Goal: Task Accomplishment & Management: Complete application form

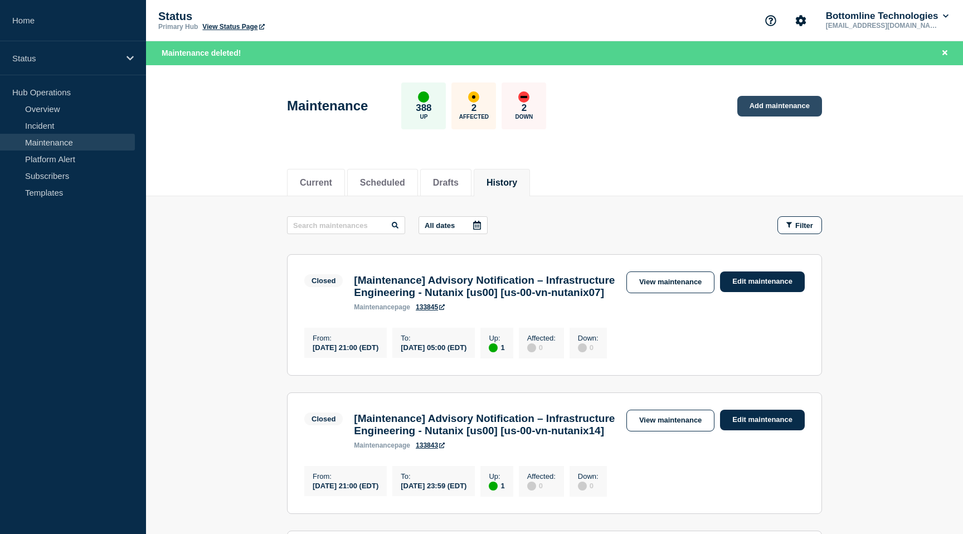
click at [767, 96] on link "Add maintenance" at bounding box center [779, 106] width 85 height 21
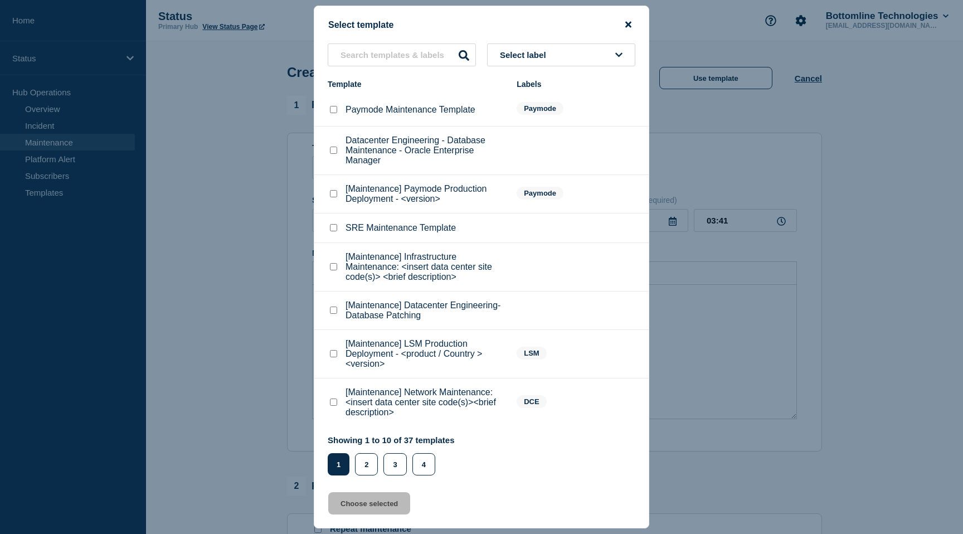
click at [628, 23] on icon "close button" at bounding box center [628, 24] width 6 height 9
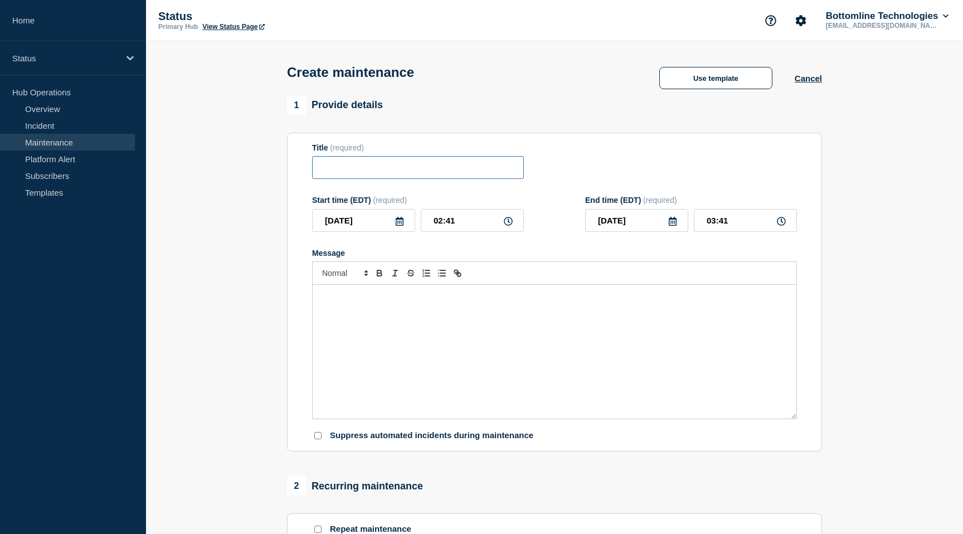
click at [386, 179] on input "Title" at bounding box center [418, 167] width 212 height 23
paste input "[Maintenance] SRE - Patching GB00 Elastic Stack"
click at [462, 174] on input "[Maintenance] SRE - Patching GB00 Elastic Stack" at bounding box center [418, 167] width 212 height 23
type input "[Maintenance] SRE - Patching CH07 Elastic Stack"
click at [404, 232] on input "[DATE]" at bounding box center [363, 220] width 103 height 23
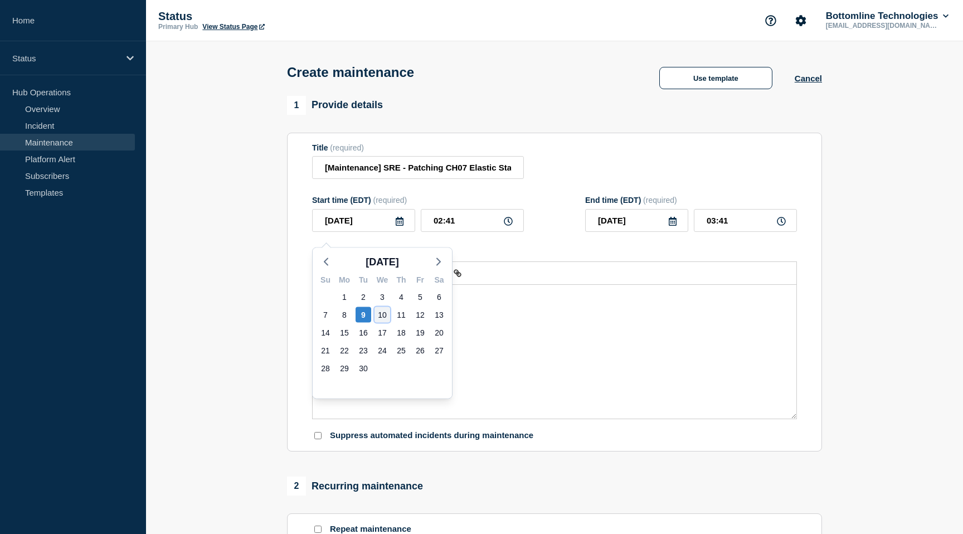
click at [383, 308] on div "10" at bounding box center [382, 315] width 16 height 16
type input "[DATE]"
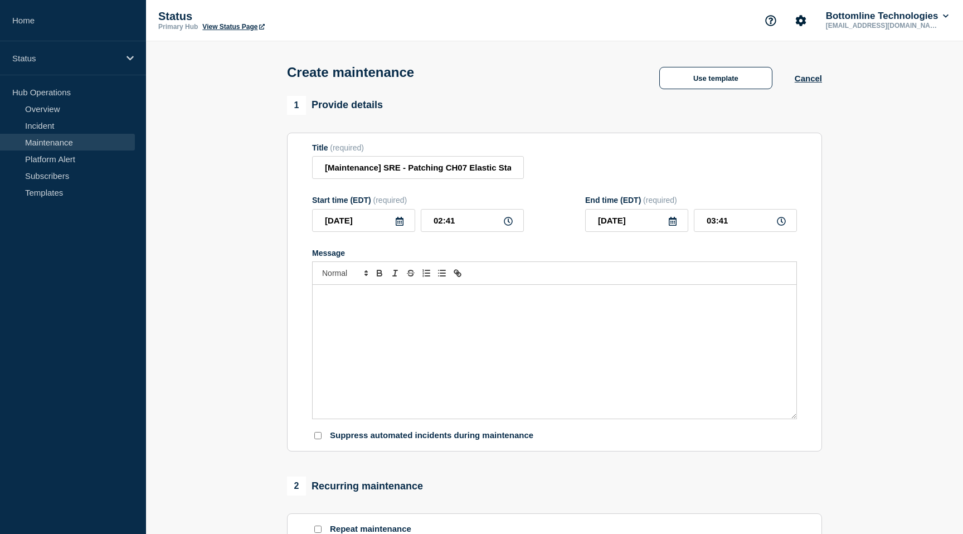
click at [506, 226] on icon at bounding box center [508, 221] width 9 height 9
click at [441, 229] on input "02:41" at bounding box center [472, 220] width 103 height 23
type input "01:41"
type input "02:41"
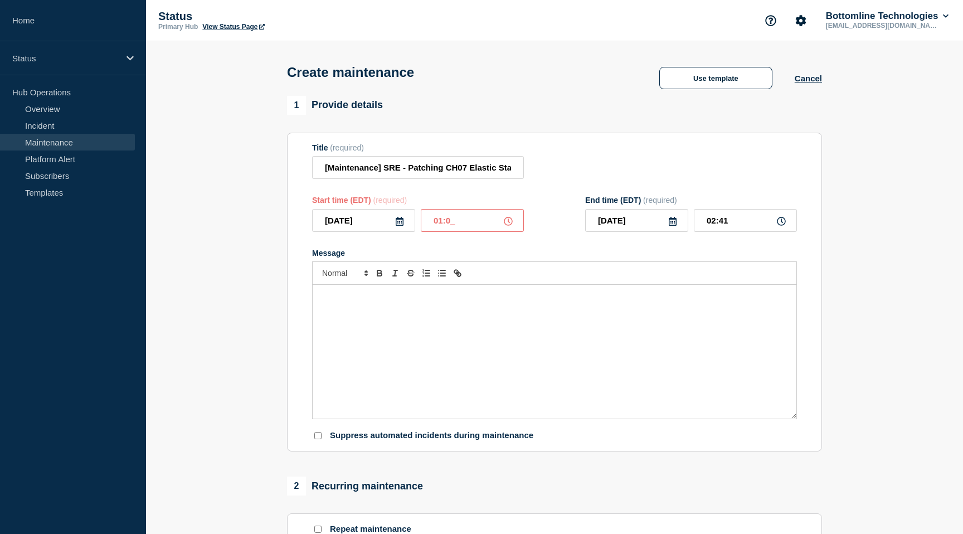
type input "01:00"
click at [717, 227] on input "02:00" at bounding box center [745, 220] width 103 height 23
type input "05:00"
click at [353, 329] on div "Message" at bounding box center [555, 352] width 484 height 134
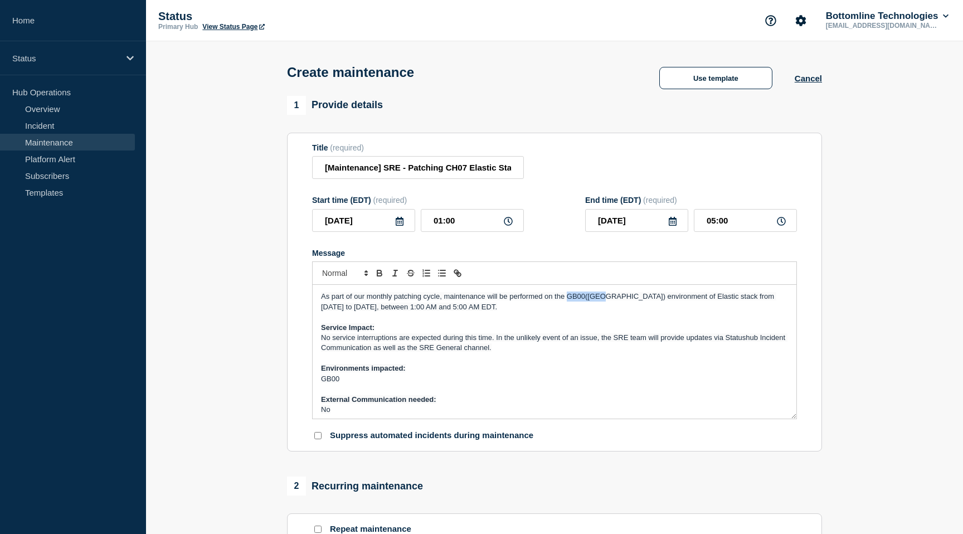
drag, startPoint x: 601, startPoint y: 305, endPoint x: 567, endPoint y: 305, distance: 34.6
click at [567, 305] on span "As part of our monthly patching cycle, maintenance will be performed on the GB0…" at bounding box center [548, 301] width 455 height 18
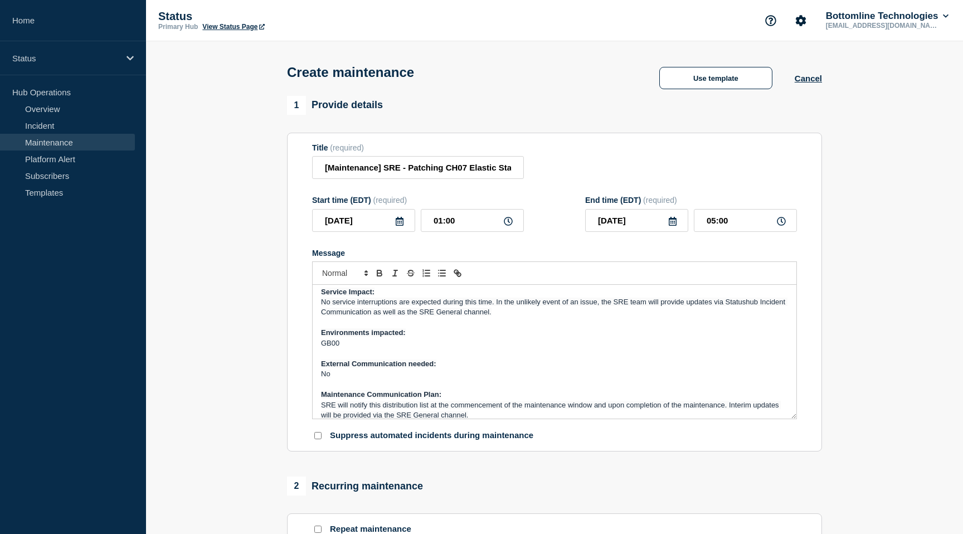
scroll to position [39, 0]
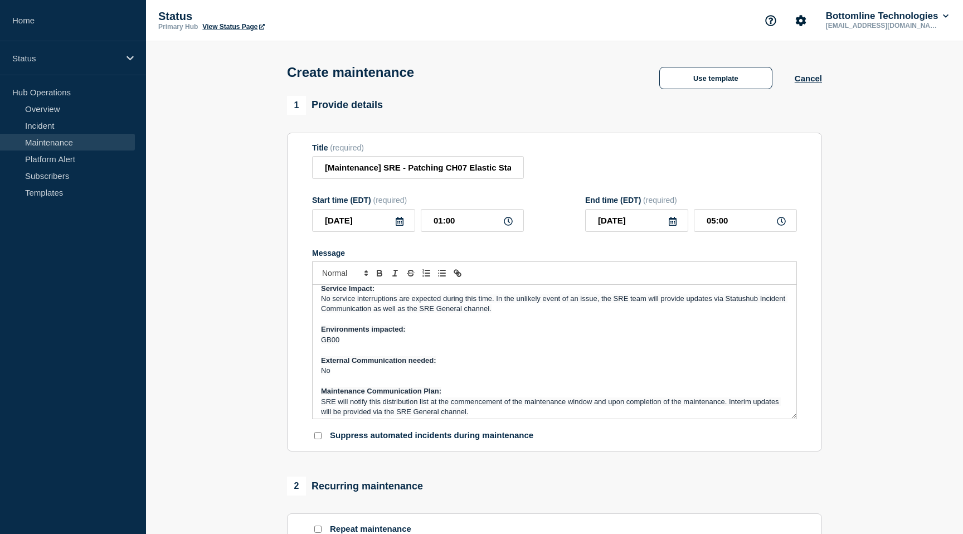
click at [343, 345] on p "GB00" at bounding box center [554, 340] width 467 height 10
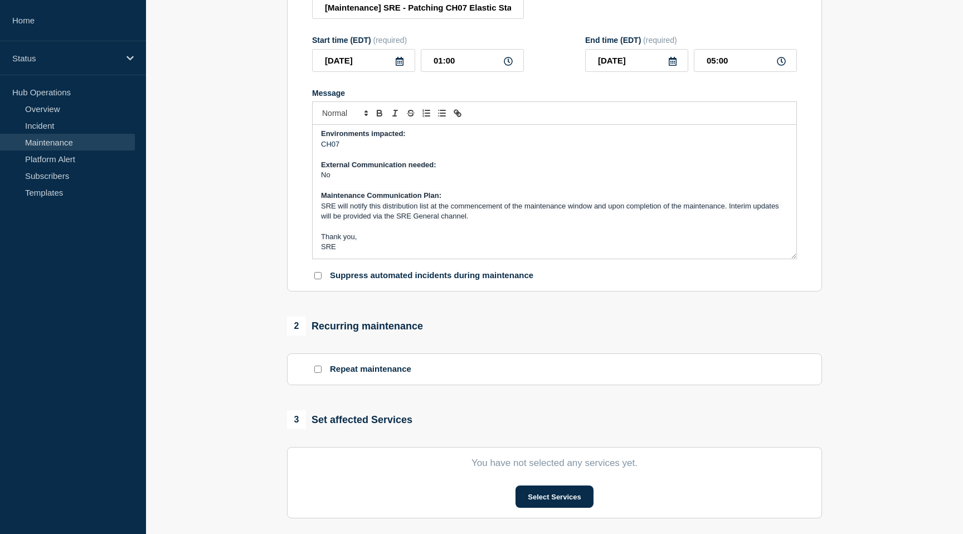
scroll to position [168, 0]
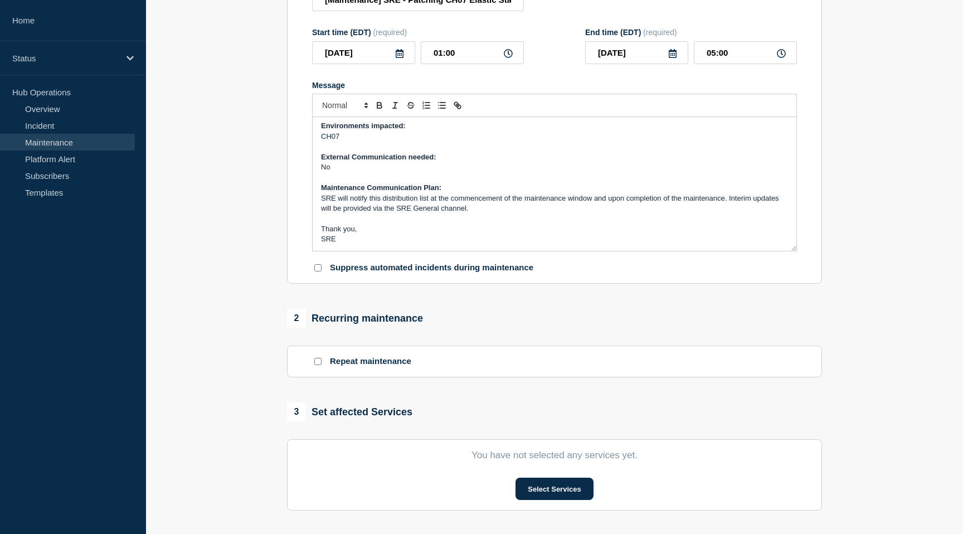
click at [319, 365] on input "Repeat maintenance" at bounding box center [317, 361] width 7 height 7
checkbox input "true"
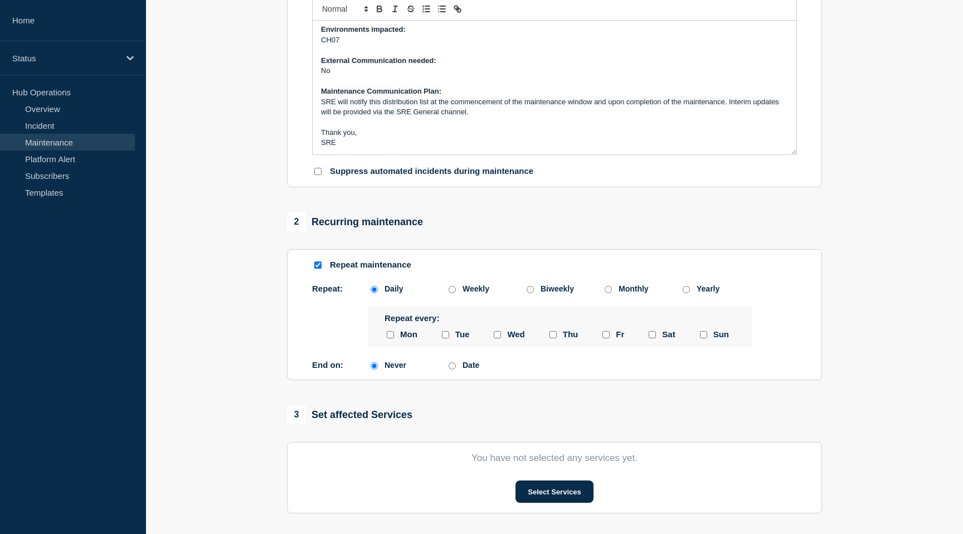
scroll to position [266, 0]
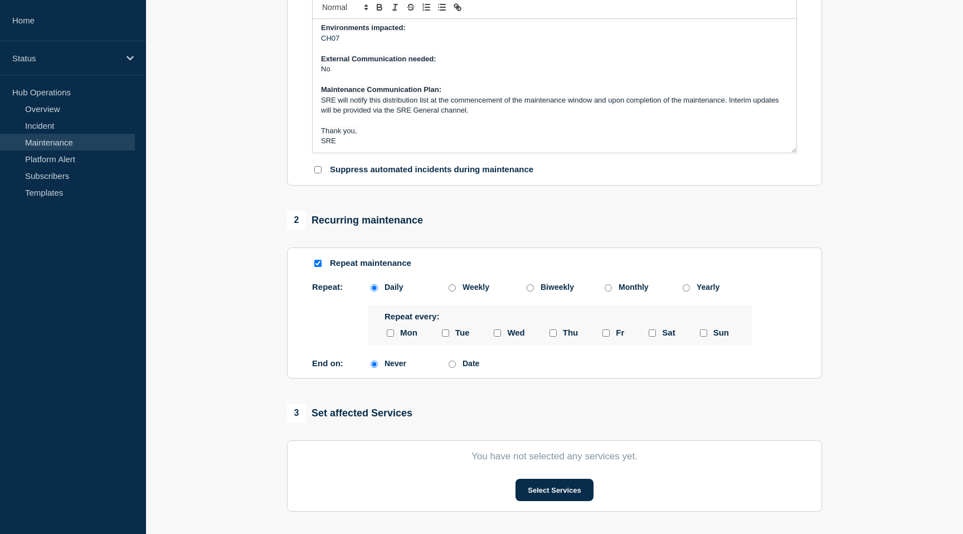
click at [452, 368] on input "Date" at bounding box center [452, 364] width 7 height 7
radio input "true"
radio input "false"
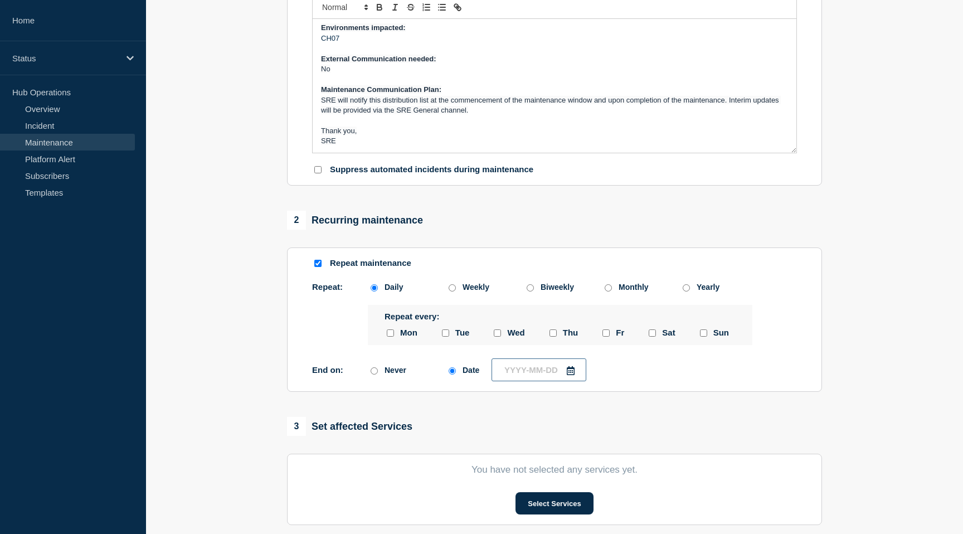
click at [505, 381] on input "text" at bounding box center [538, 369] width 95 height 23
type input "____-__-__"
click at [559, 305] on div "17" at bounding box center [562, 307] width 16 height 16
type input "[DATE]"
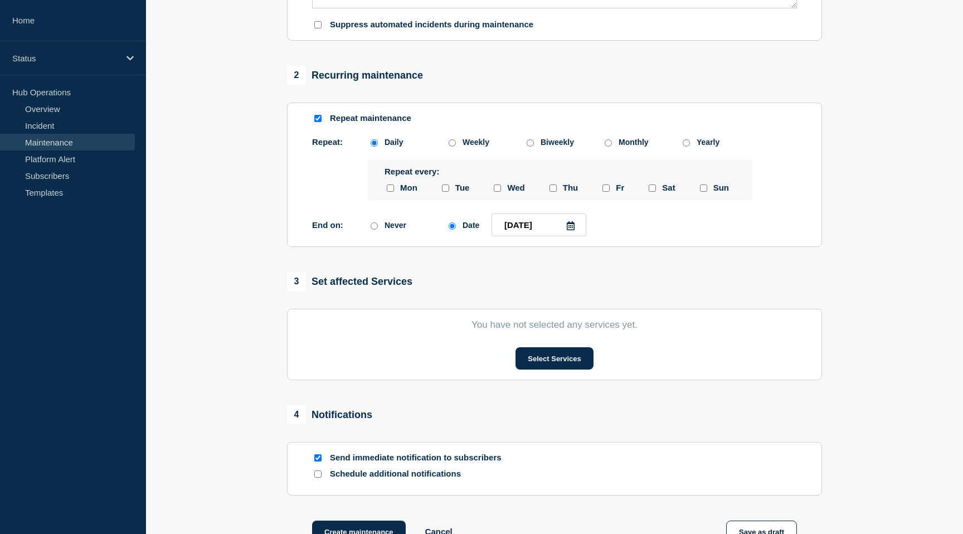
scroll to position [573, 0]
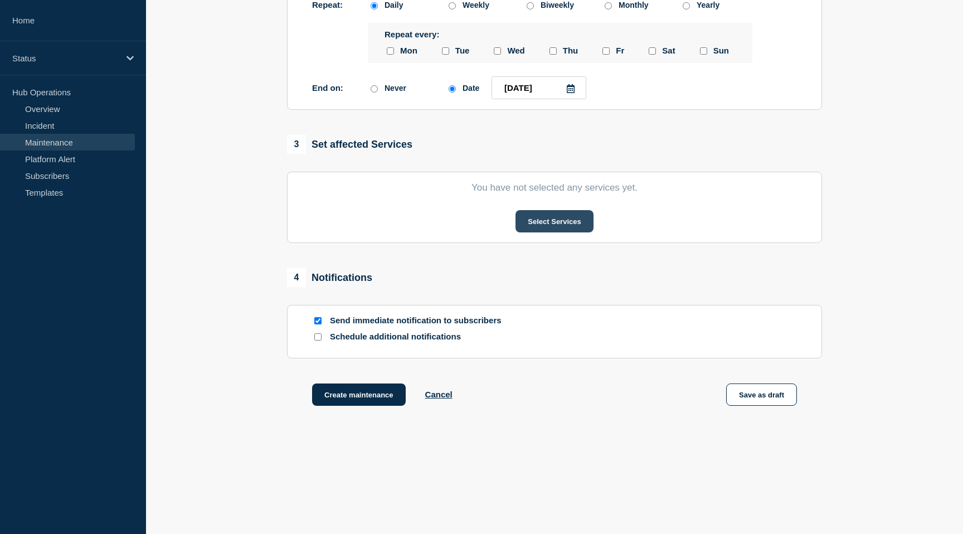
click at [572, 218] on button "Select Services" at bounding box center [553, 221] width 77 height 22
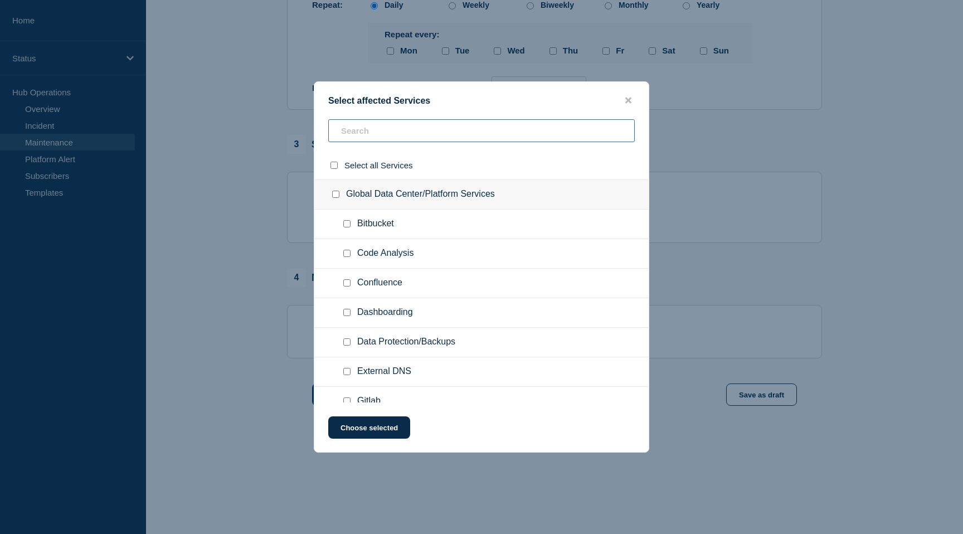
click at [447, 133] on input "text" at bounding box center [481, 130] width 306 height 23
type input "CH07"
click at [438, 192] on div "CH07 Data Center" at bounding box center [481, 194] width 334 height 30
click at [421, 203] on div "CH07 Data Center" at bounding box center [481, 194] width 334 height 30
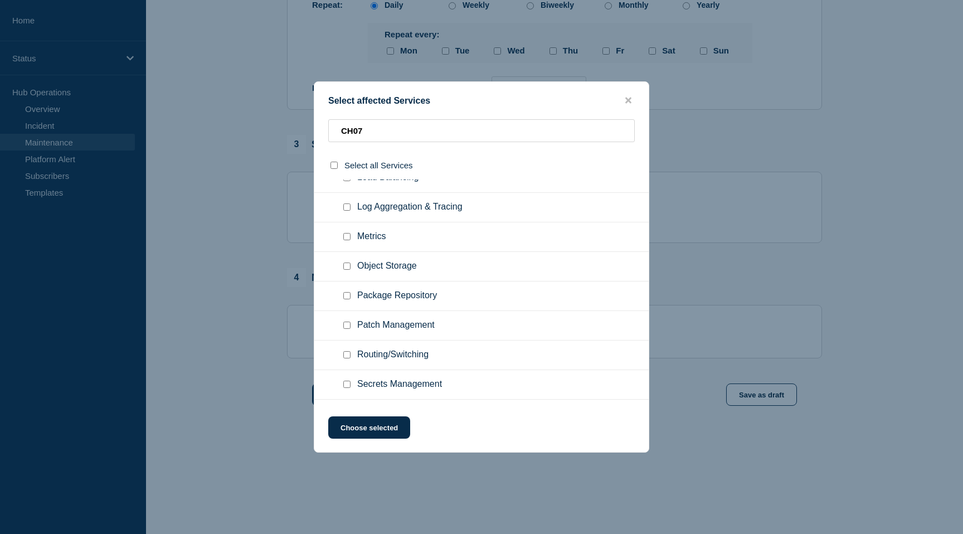
scroll to position [389, 0]
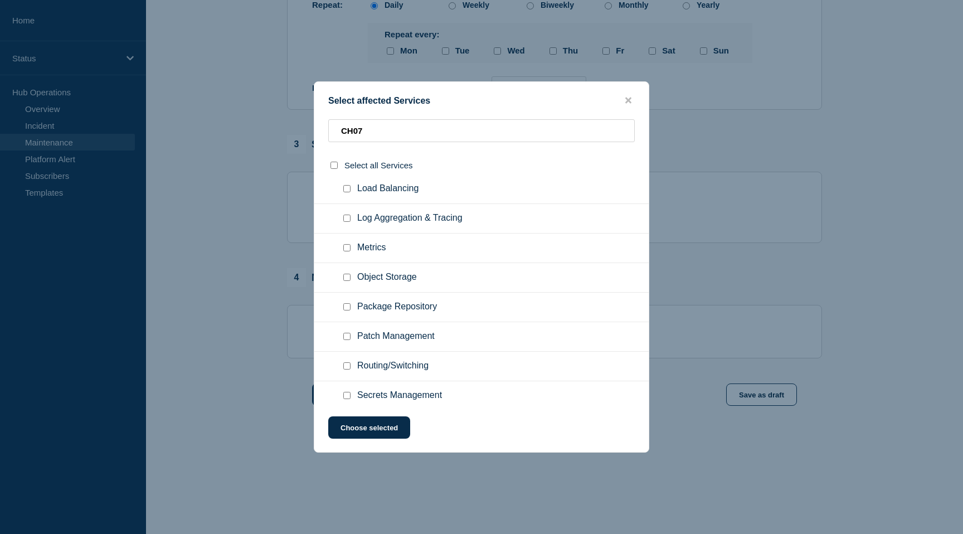
click at [344, 222] on input "Log Aggregation & Tracing checkbox" at bounding box center [346, 218] width 7 height 7
checkbox input "true"
click at [379, 432] on button "Choose selected" at bounding box center [369, 427] width 82 height 22
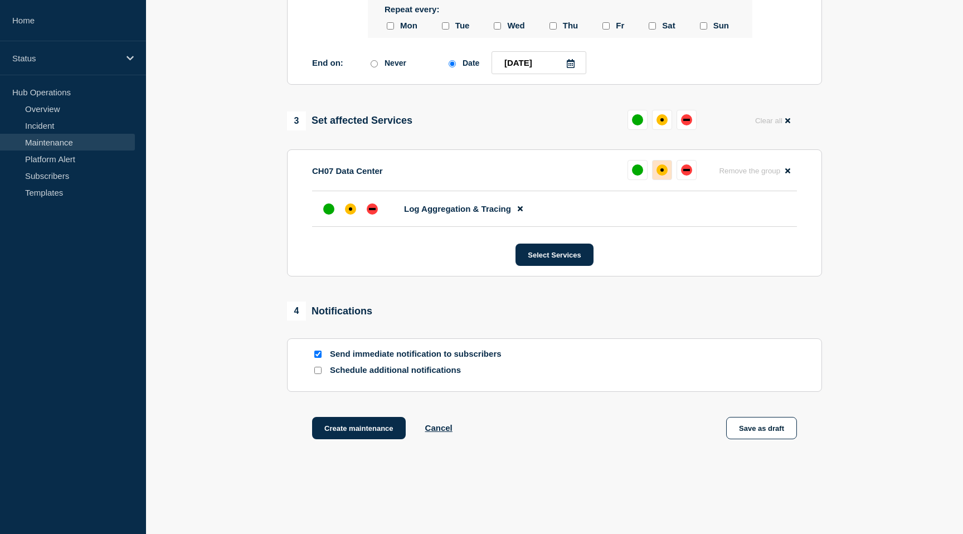
click at [658, 180] on button at bounding box center [662, 170] width 20 height 20
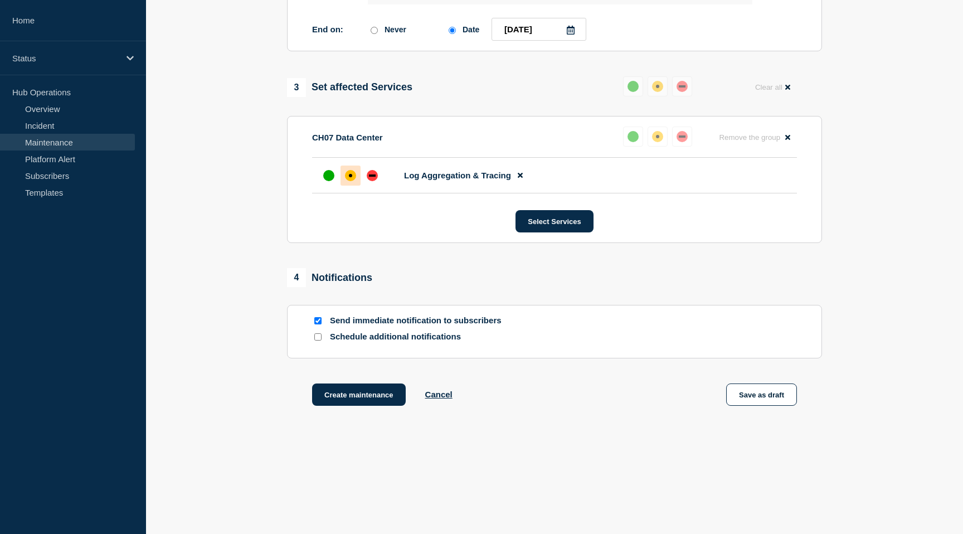
scroll to position [624, 0]
click at [317, 340] on input "Schedule additional notifications" at bounding box center [317, 336] width 7 height 7
checkbox input "true"
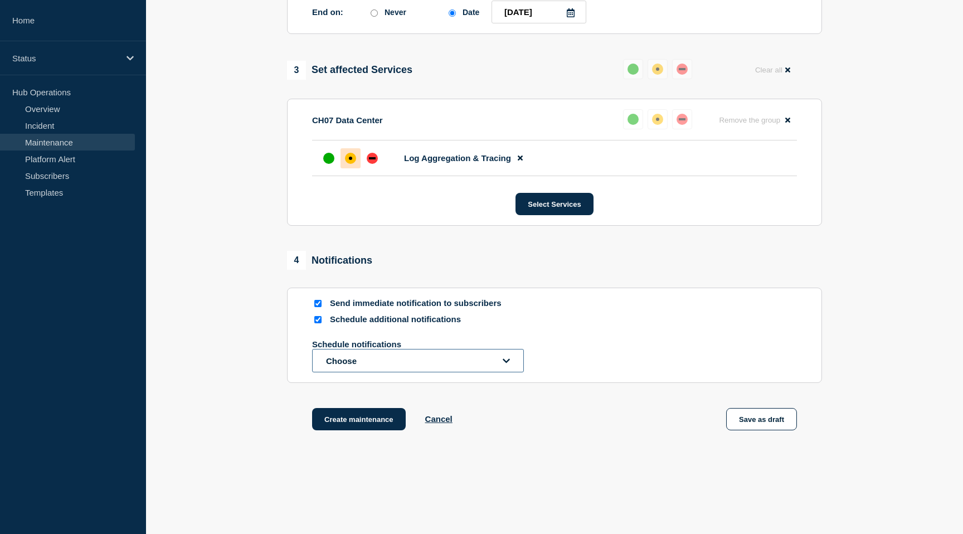
click at [374, 372] on button "Choose" at bounding box center [418, 360] width 212 height 23
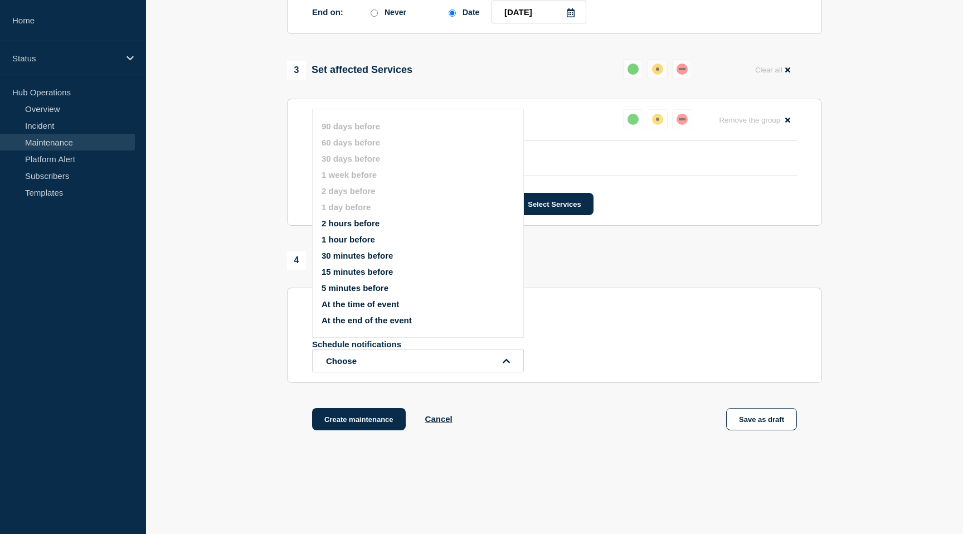
click at [363, 244] on button "1 hour before" at bounding box center [348, 239] width 53 height 9
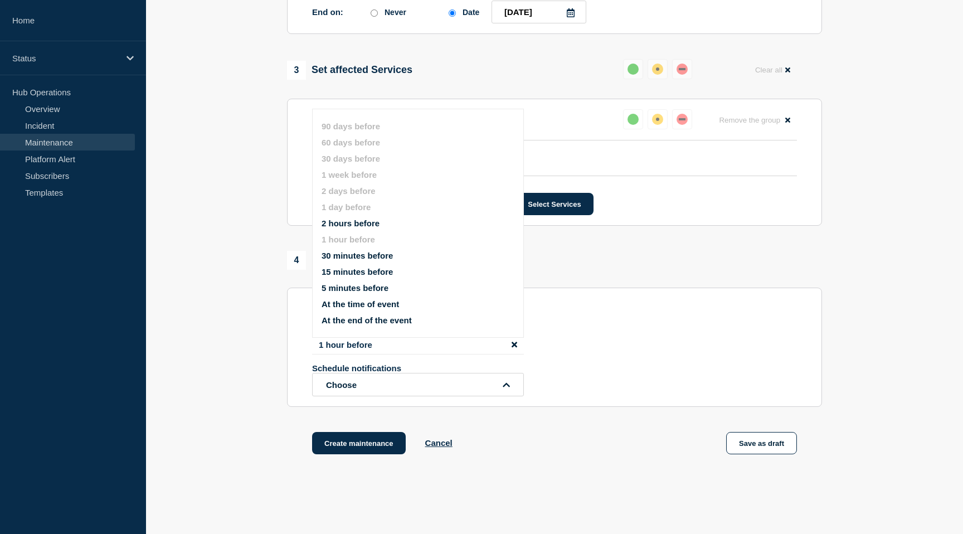
click at [353, 325] on button "At the end of the event" at bounding box center [367, 319] width 90 height 9
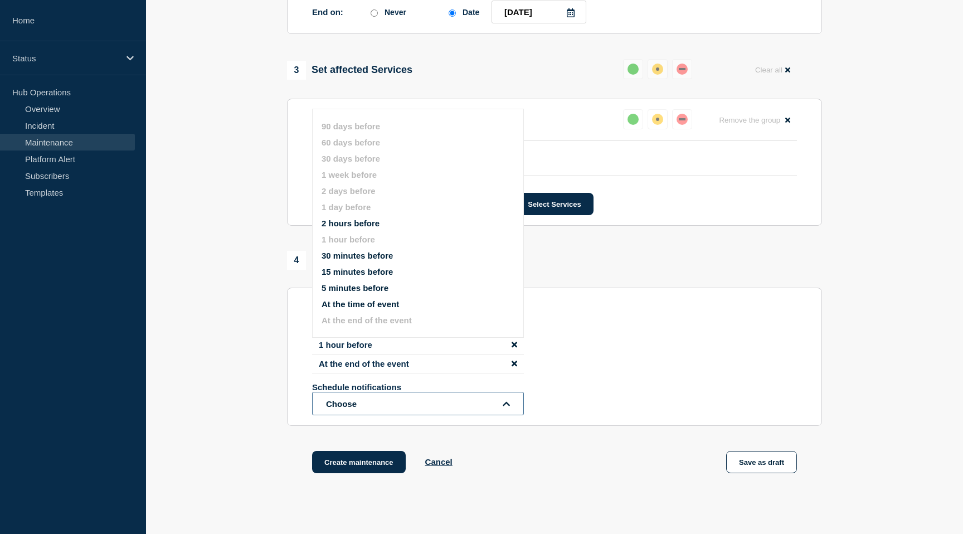
click at [450, 415] on button "Choose" at bounding box center [418, 403] width 212 height 23
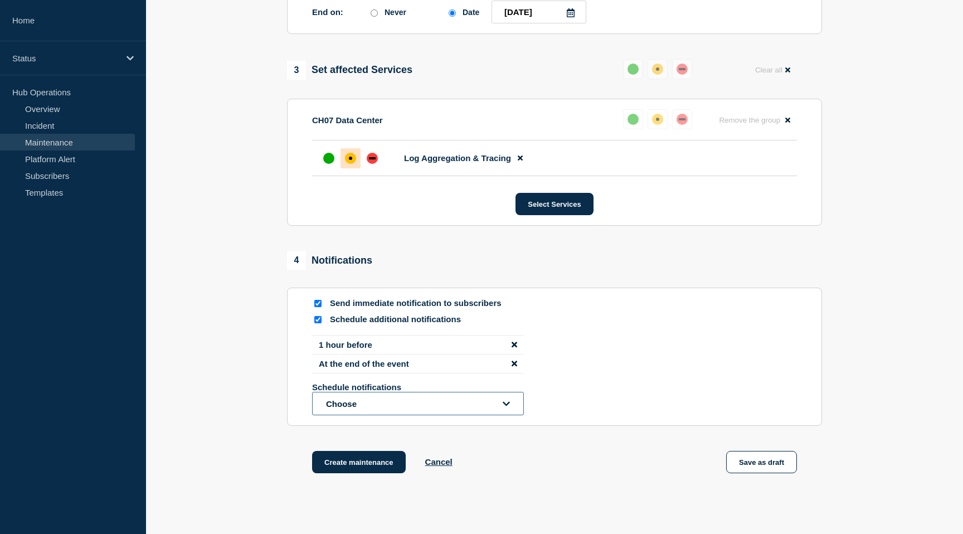
click at [462, 415] on button "Choose" at bounding box center [418, 403] width 212 height 23
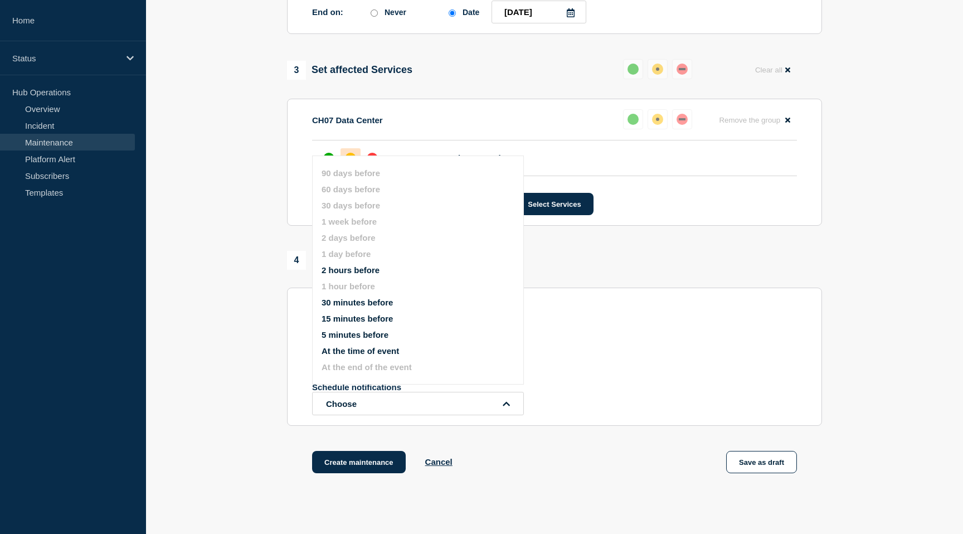
click at [359, 355] on button "At the time of event" at bounding box center [360, 350] width 77 height 9
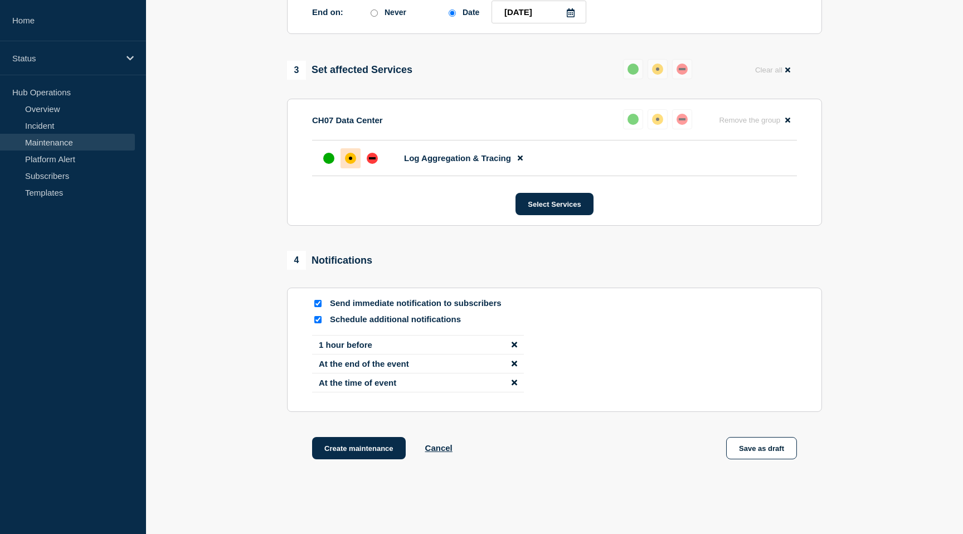
click at [514, 387] on icon "disable notification At the time of event" at bounding box center [515, 382] width 6 height 8
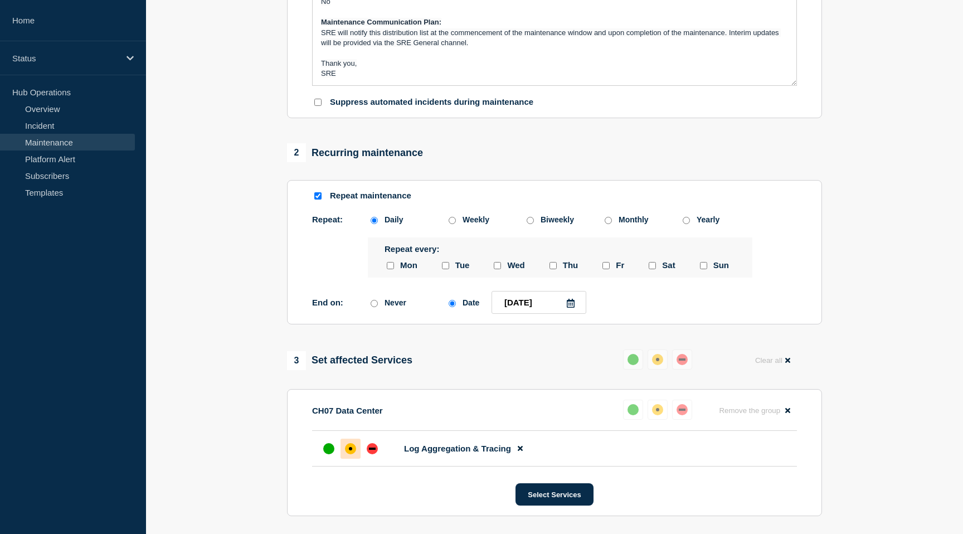
scroll to position [0, 0]
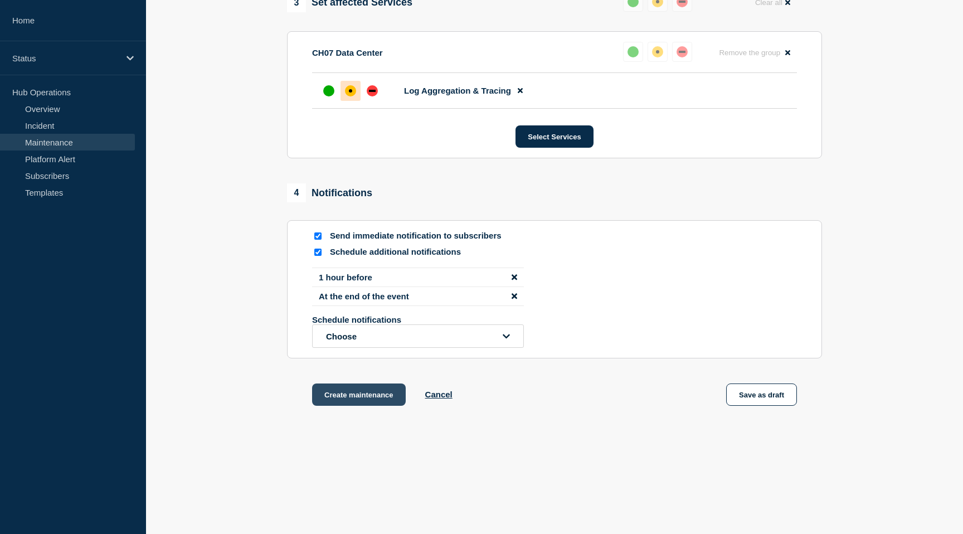
click at [374, 397] on button "Create maintenance" at bounding box center [359, 394] width 94 height 22
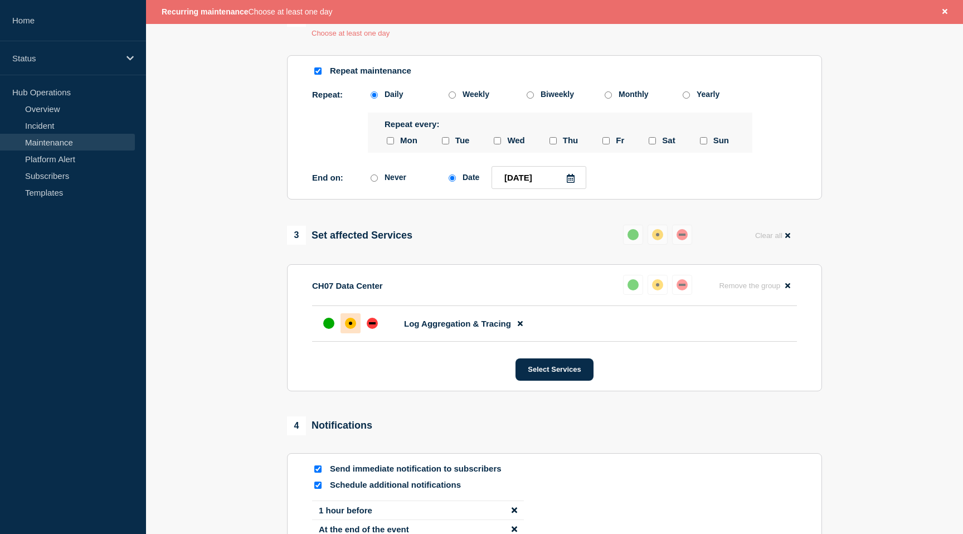
scroll to position [487, 0]
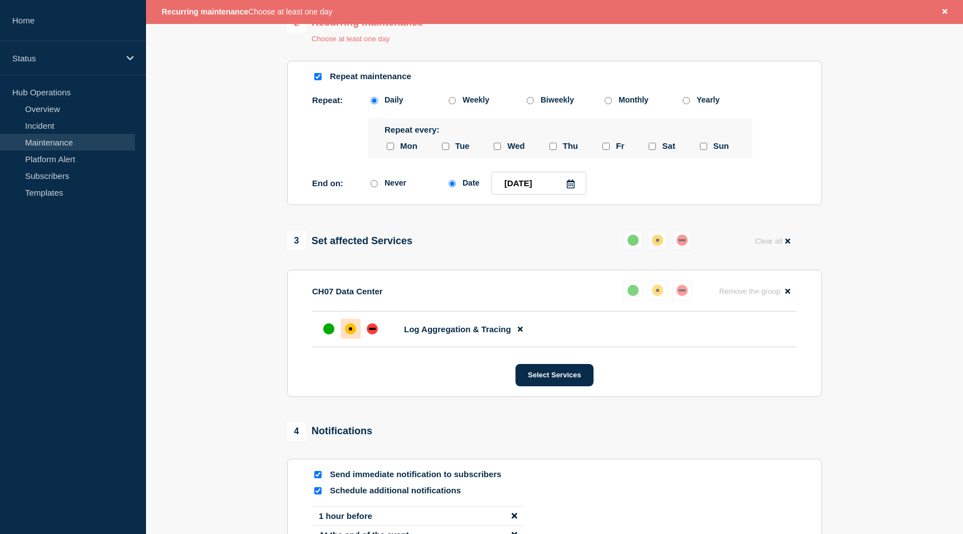
click at [391, 150] on input "monday checkbox" at bounding box center [390, 146] width 7 height 7
checkbox input "true"
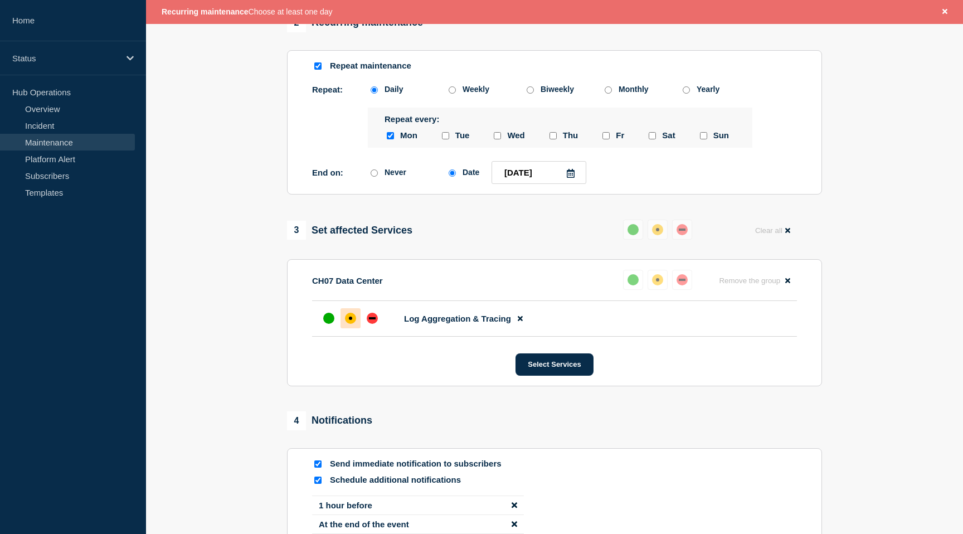
click at [447, 139] on input "tuesday checkbox" at bounding box center [445, 135] width 7 height 7
checkbox input "true"
click at [498, 139] on input "wednesday checkbox" at bounding box center [497, 135] width 7 height 7
checkbox input "true"
click at [558, 141] on div at bounding box center [552, 135] width 11 height 11
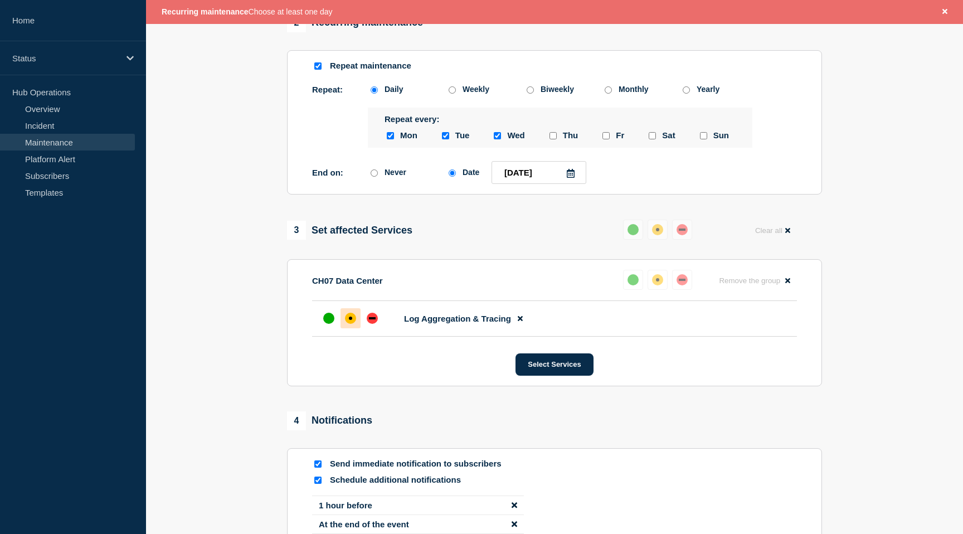
click at [554, 139] on input "thursday checkbox" at bounding box center [552, 135] width 7 height 7
checkbox input "true"
click at [604, 139] on input "friday checkbox" at bounding box center [605, 135] width 7 height 7
checkbox input "true"
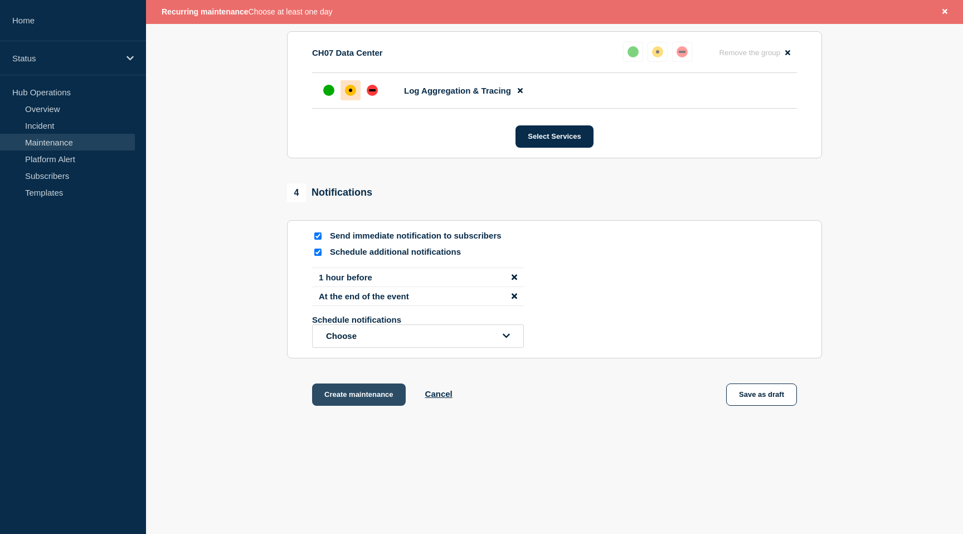
click at [363, 395] on button "Create maintenance" at bounding box center [359, 394] width 94 height 22
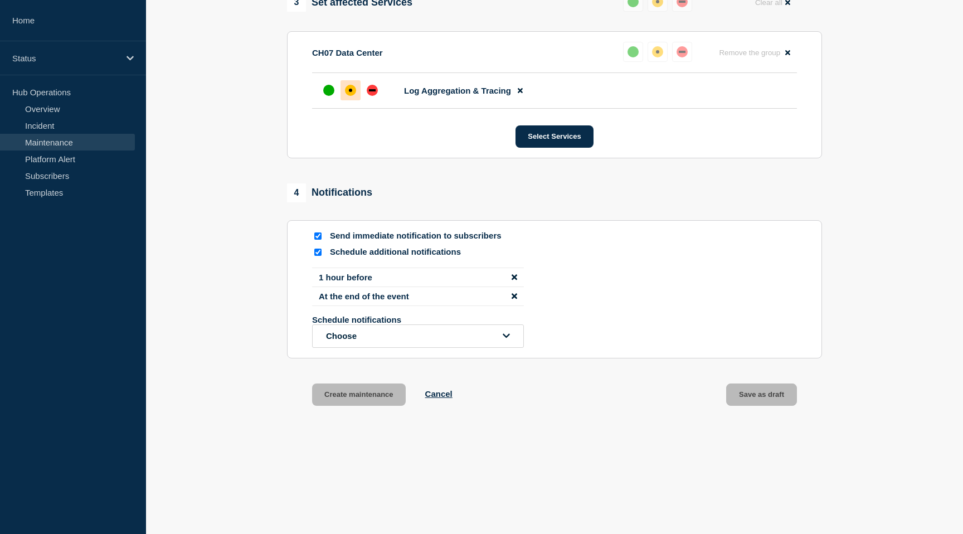
scroll to position [726, 0]
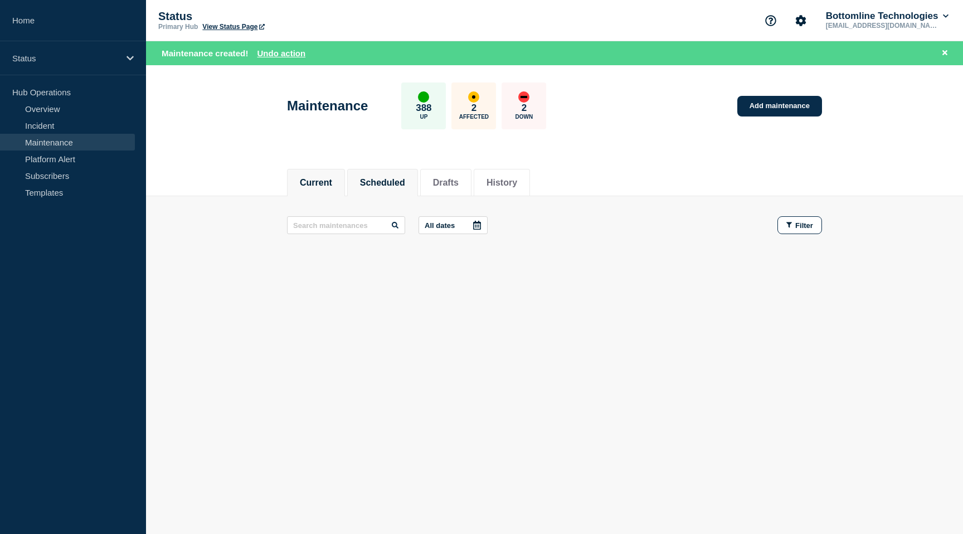
click at [375, 187] on button "Scheduled" at bounding box center [382, 183] width 45 height 10
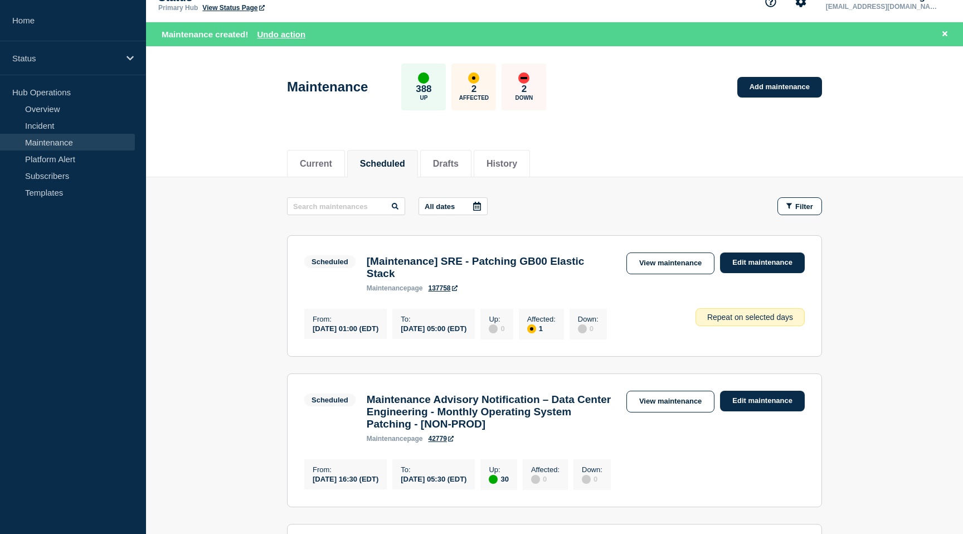
scroll to position [20, 0]
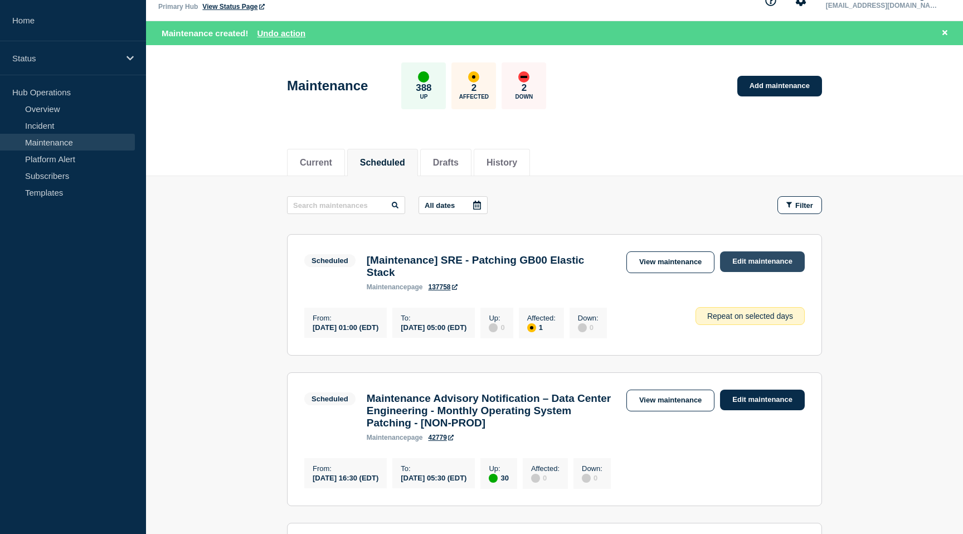
click at [768, 264] on link "Edit maintenance" at bounding box center [762, 261] width 85 height 21
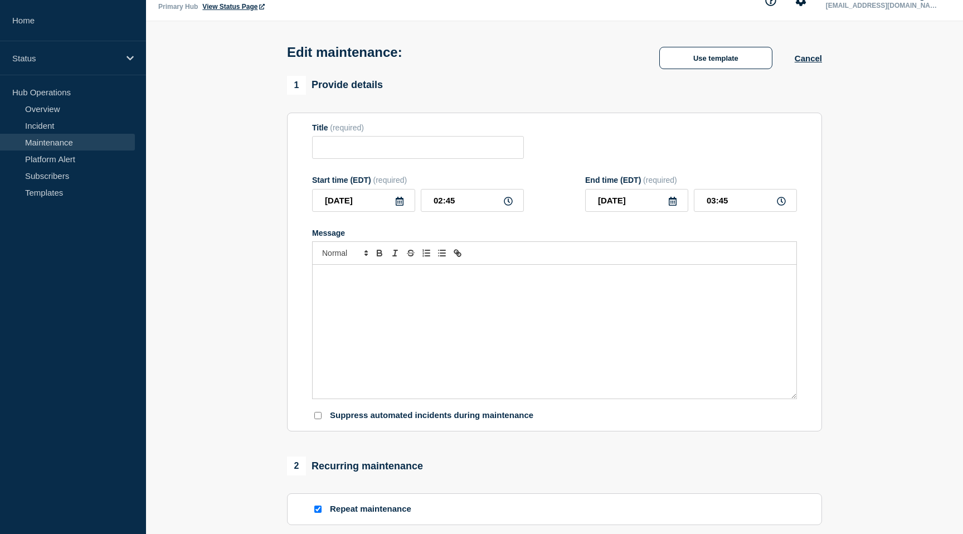
type input "[Maintenance] SRE - Patching GB00 Elastic Stack"
type input "[DATE]"
type input "01:00"
type input "[DATE]"
type input "05:00"
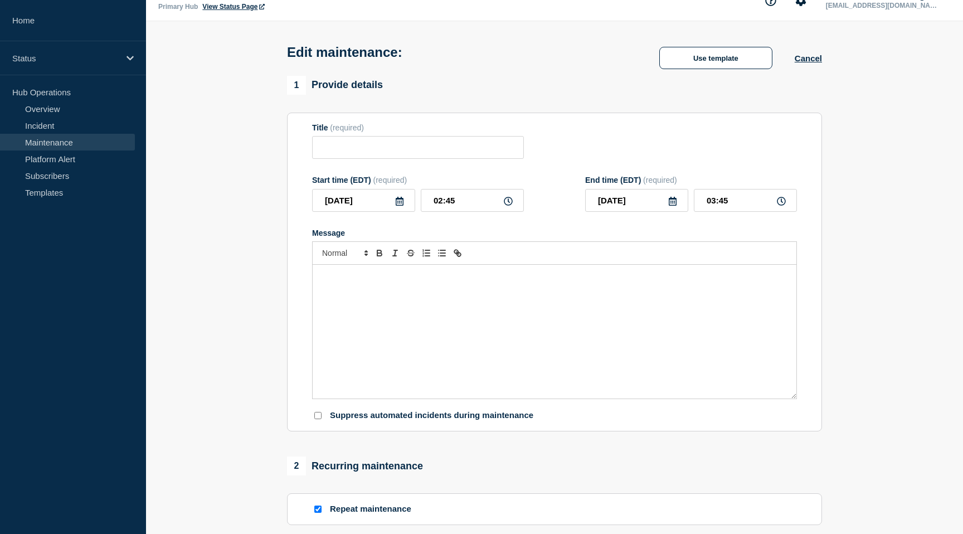
checkbox input "true"
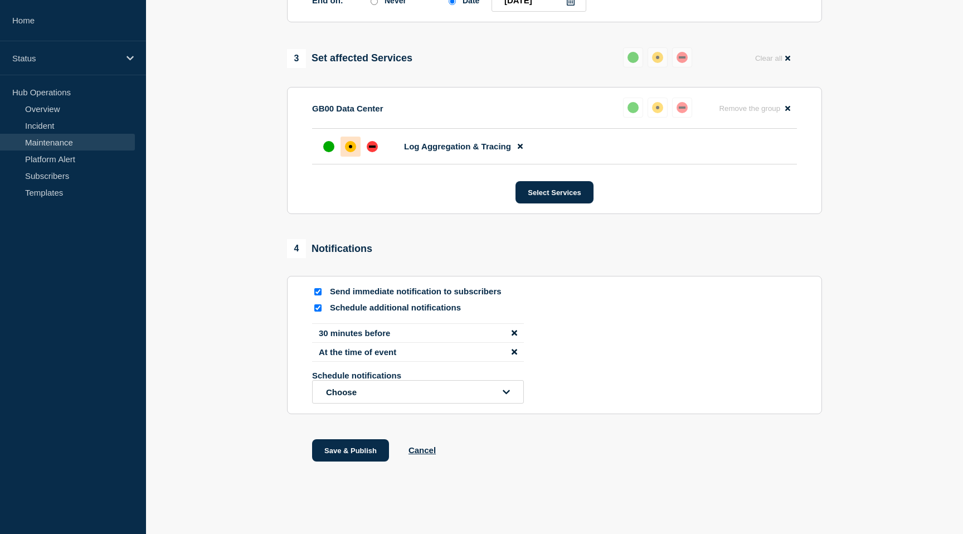
scroll to position [689, 0]
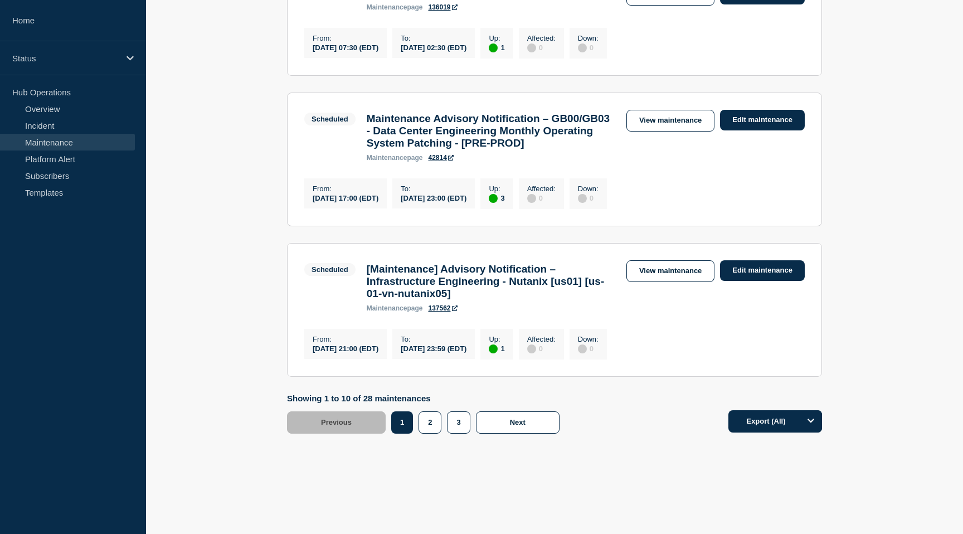
scroll to position [1336, 0]
click at [427, 425] on button "2" at bounding box center [429, 422] width 23 height 22
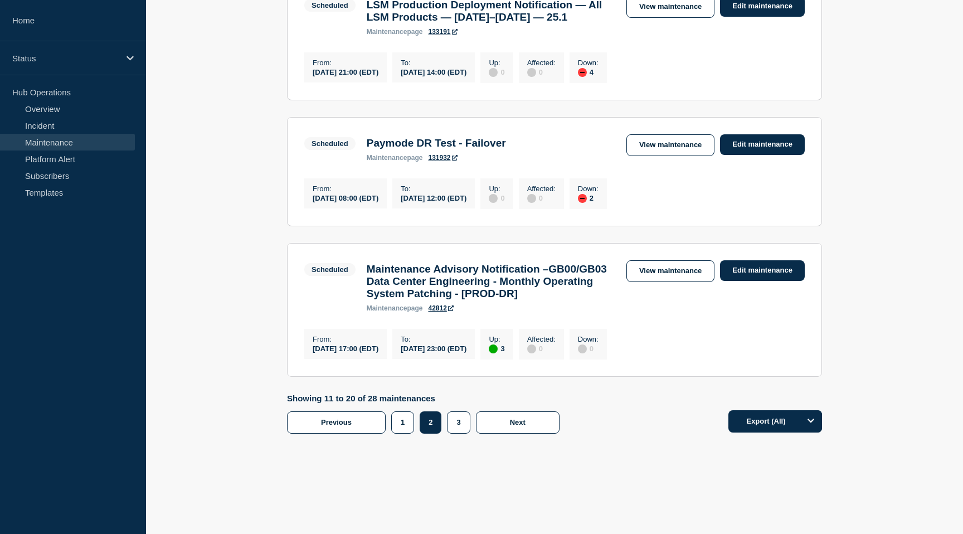
scroll to position [1278, 0]
click at [404, 421] on button "1" at bounding box center [402, 422] width 23 height 22
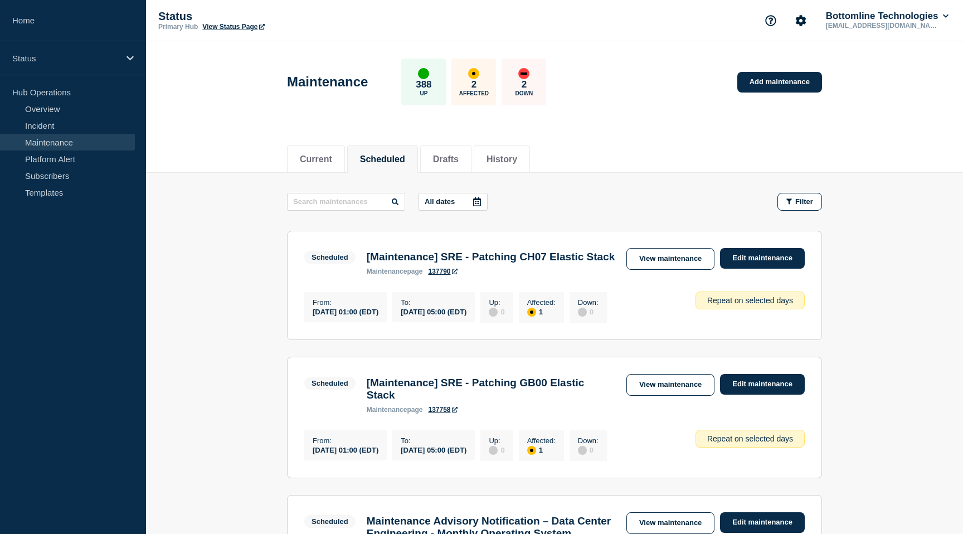
click at [449, 201] on button "All dates" at bounding box center [452, 202] width 69 height 18
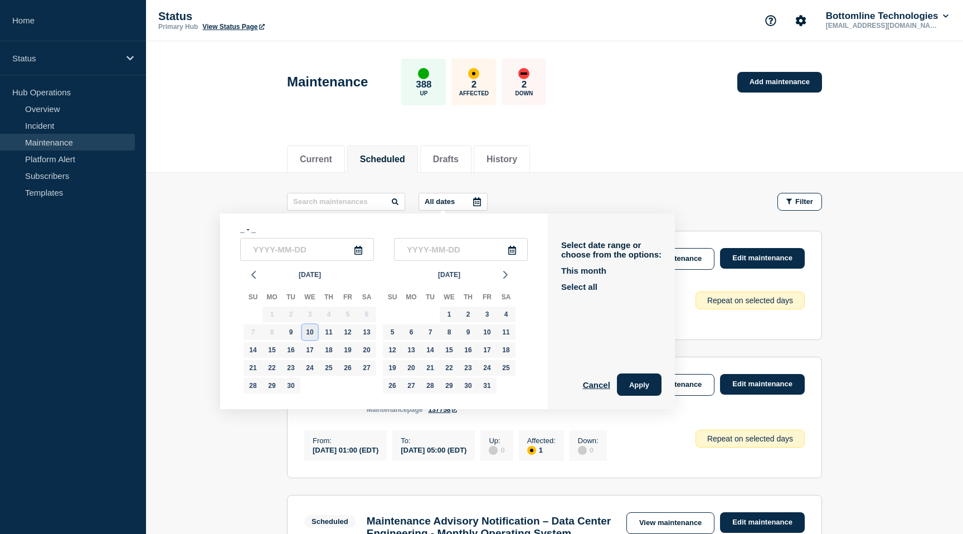
click at [308, 338] on div "10" at bounding box center [310, 332] width 16 height 16
type input "[DATE]"
click at [438, 254] on input "text" at bounding box center [461, 249] width 134 height 23
type input "____-__-__"
click at [311, 355] on div "17" at bounding box center [310, 350] width 16 height 16
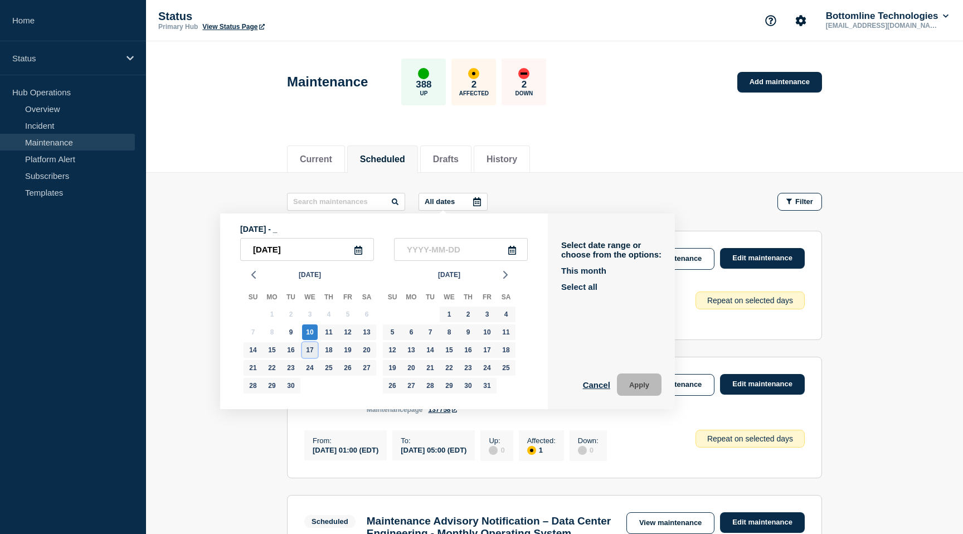
type input "[DATE]"
click at [631, 389] on button "Apply" at bounding box center [639, 384] width 45 height 22
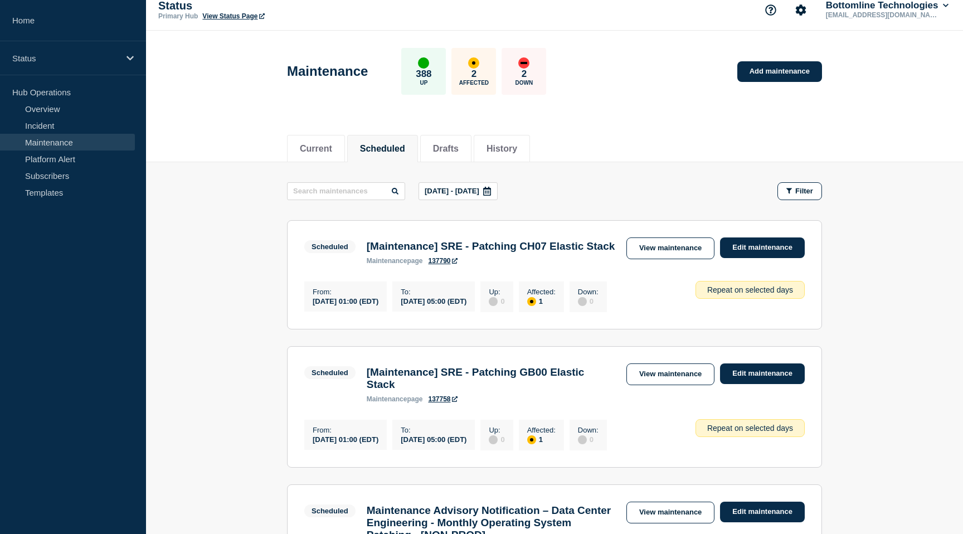
scroll to position [14, 0]
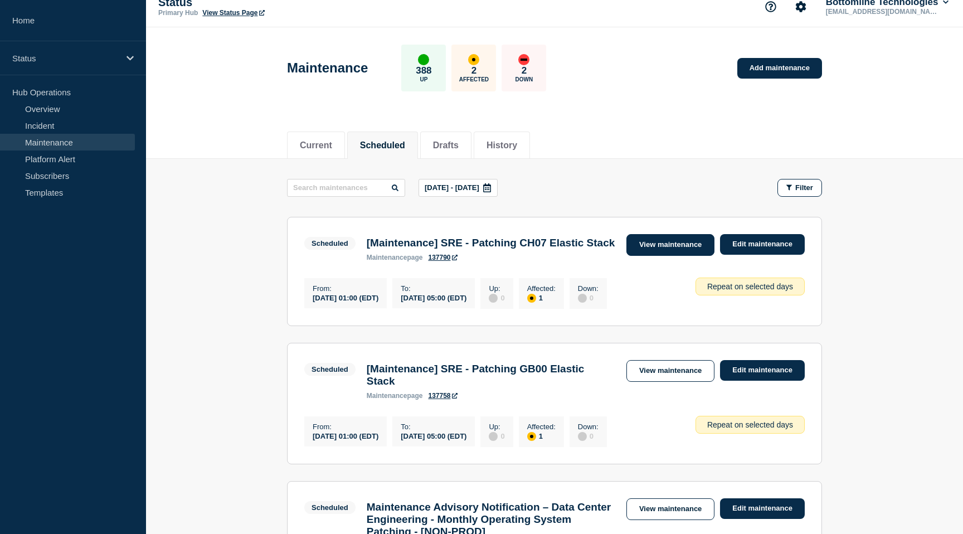
click at [685, 244] on link "View maintenance" at bounding box center [670, 245] width 88 height 22
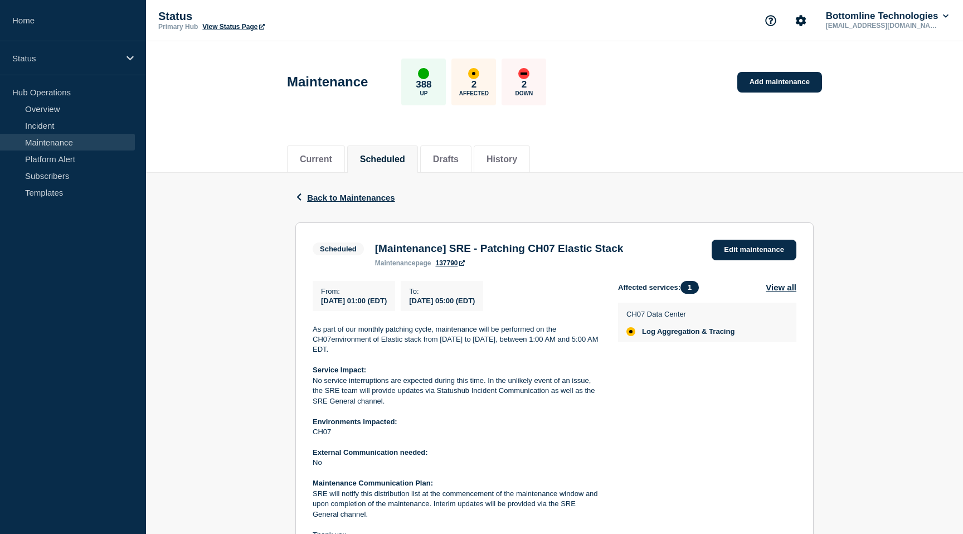
scroll to position [190, 0]
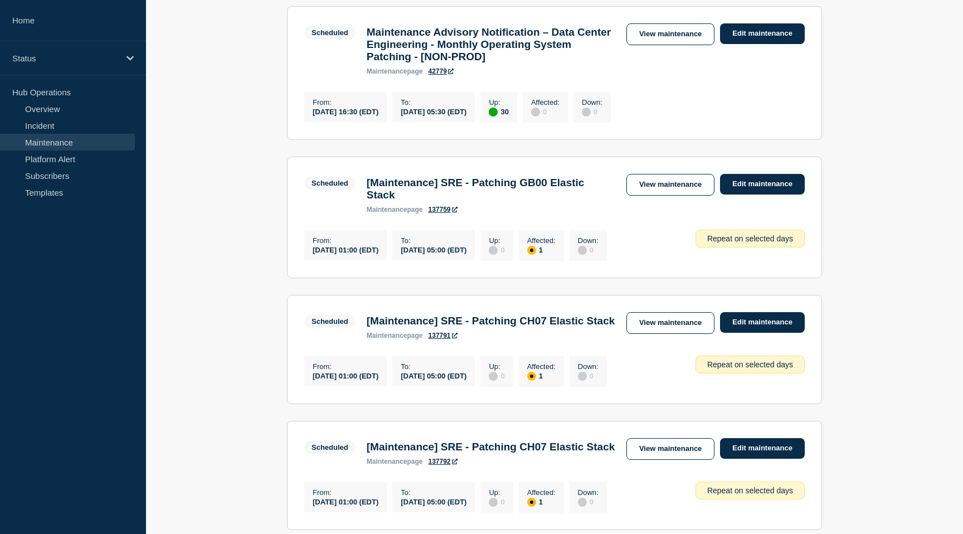
scroll to position [490, 0]
